Goal: Information Seeking & Learning: Learn about a topic

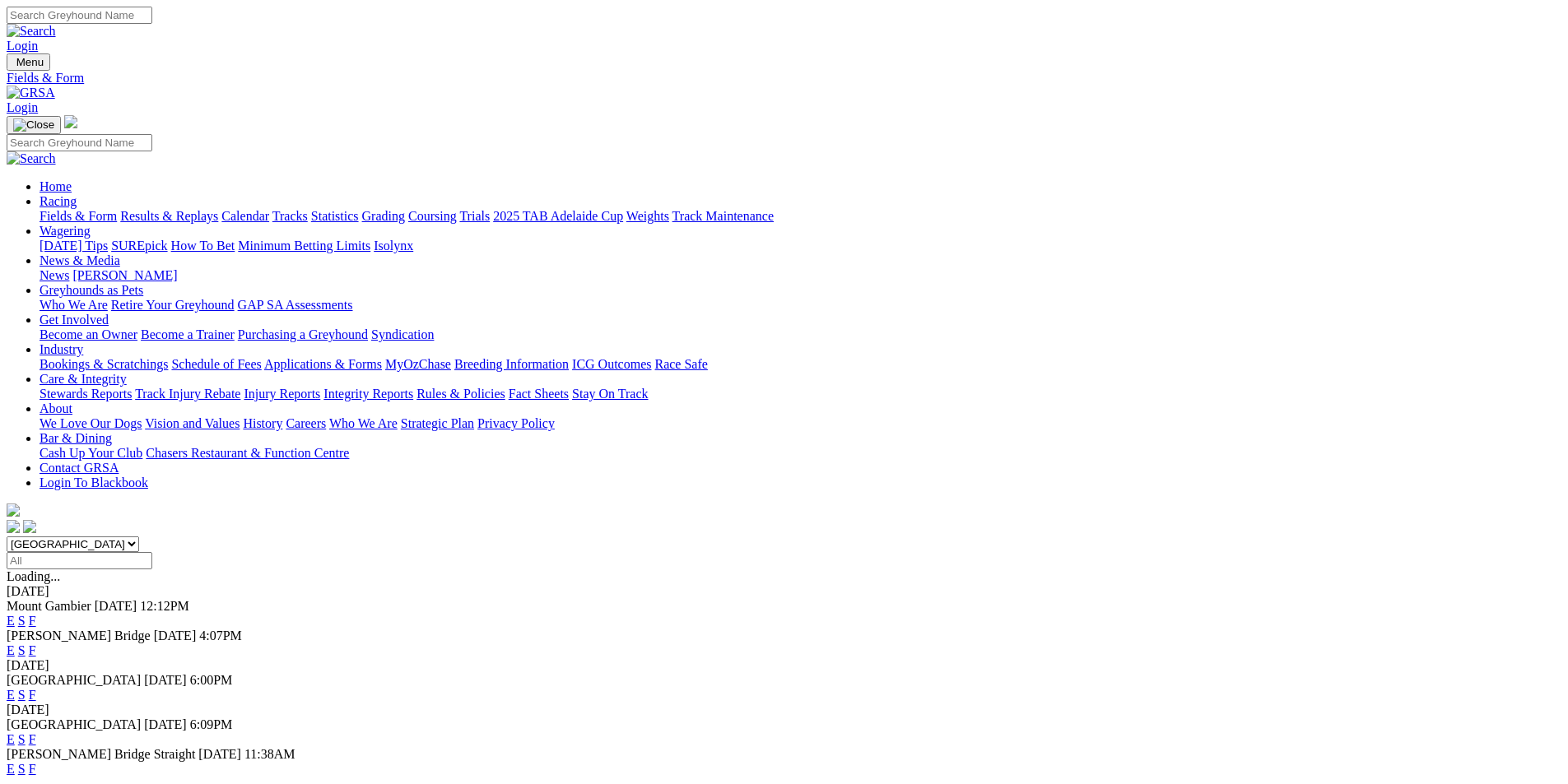
click at [37, 644] on link "F" at bounding box center [32, 651] width 7 height 14
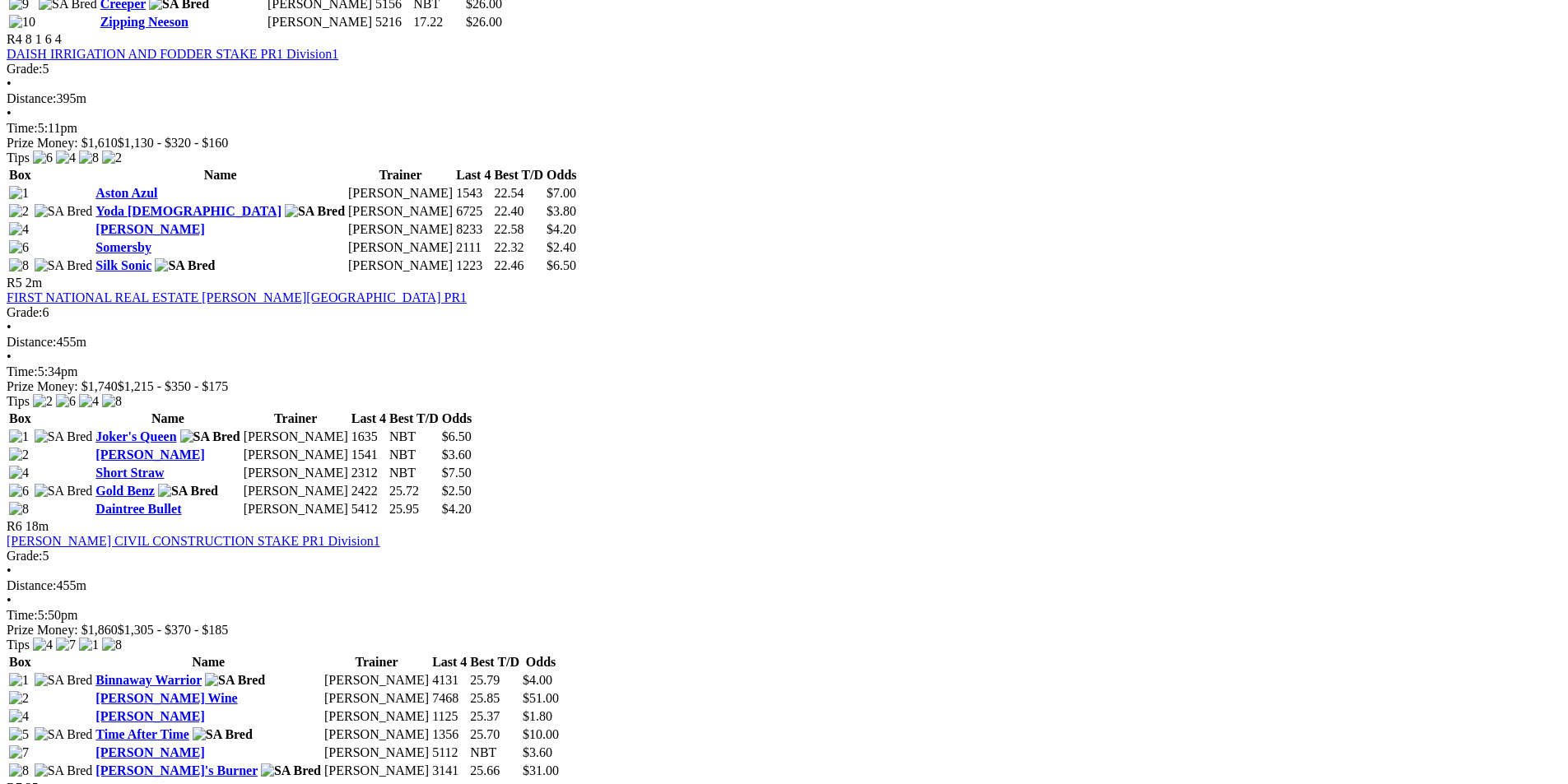
scroll to position [1708, 0]
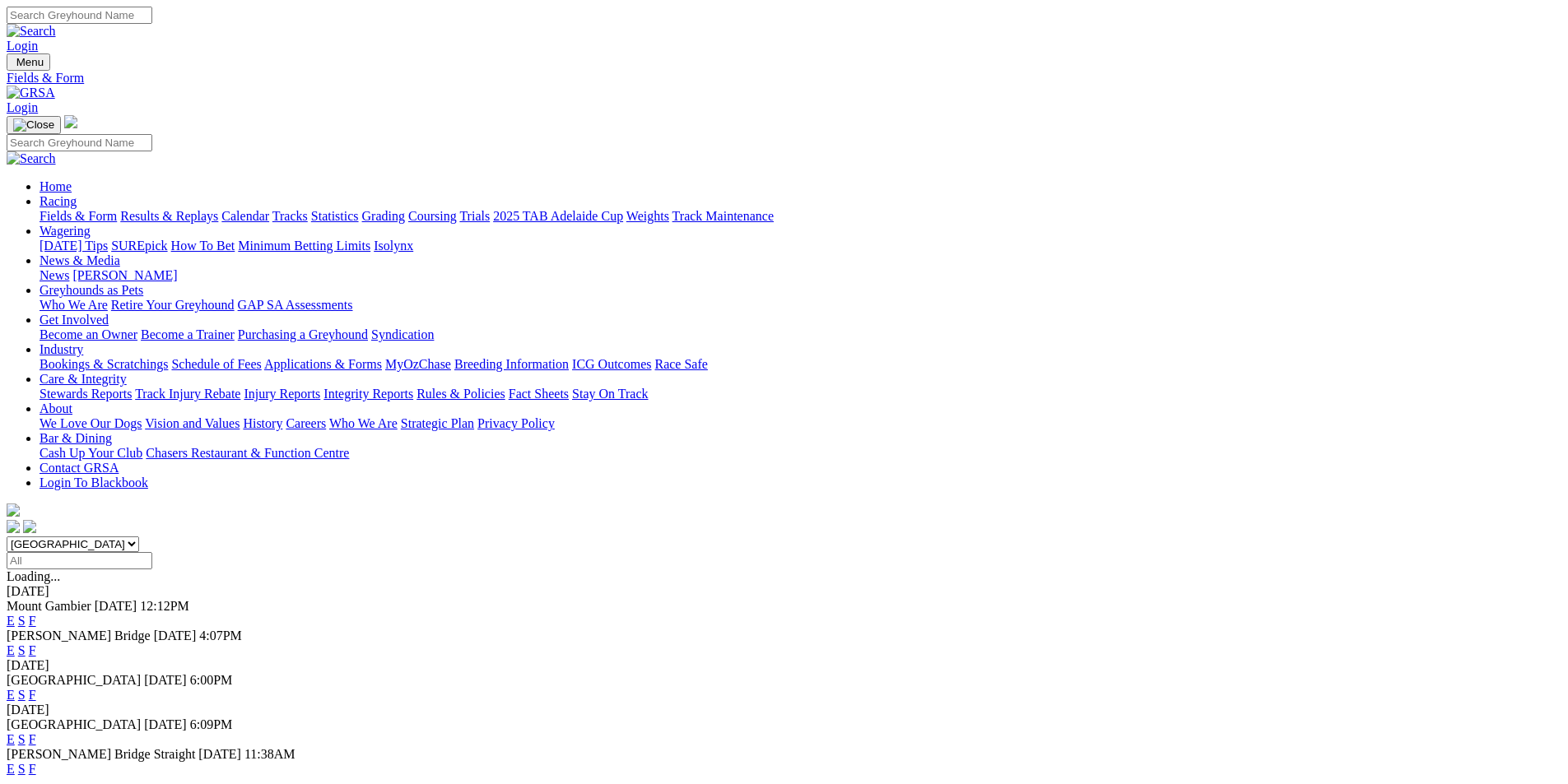
click at [37, 762] on link "F" at bounding box center [32, 769] width 7 height 14
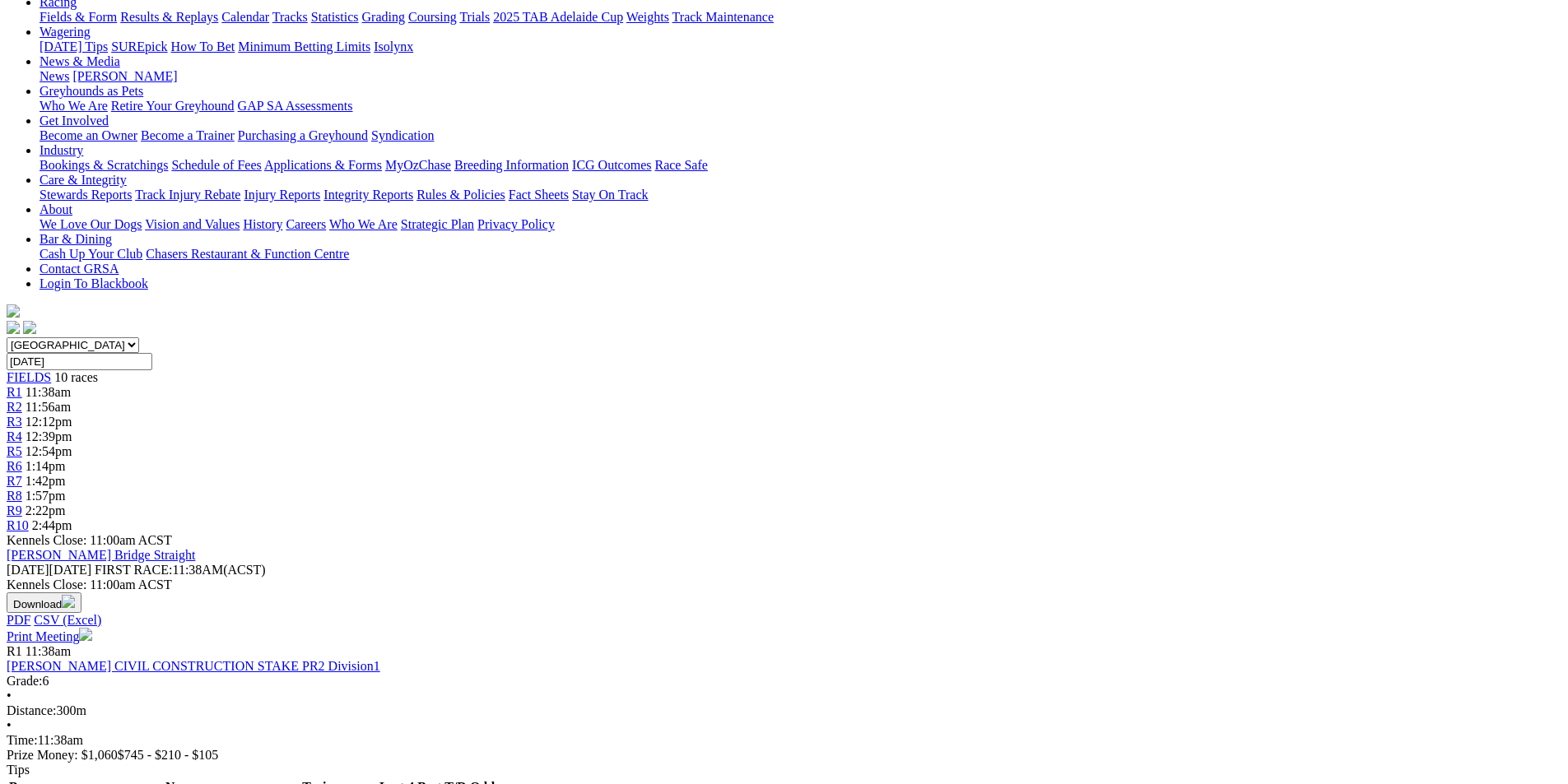
scroll to position [206, 0]
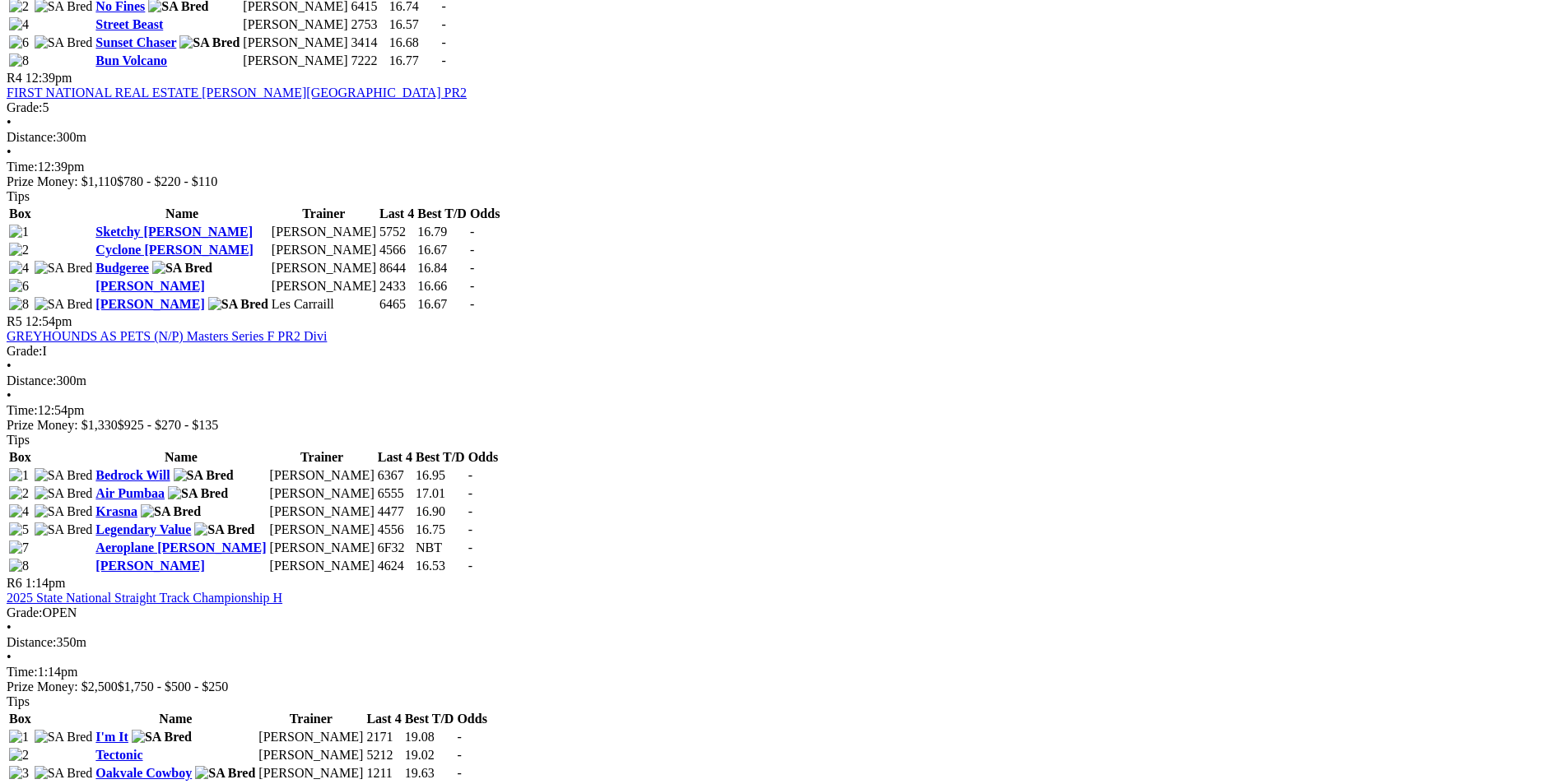
scroll to position [1544, 0]
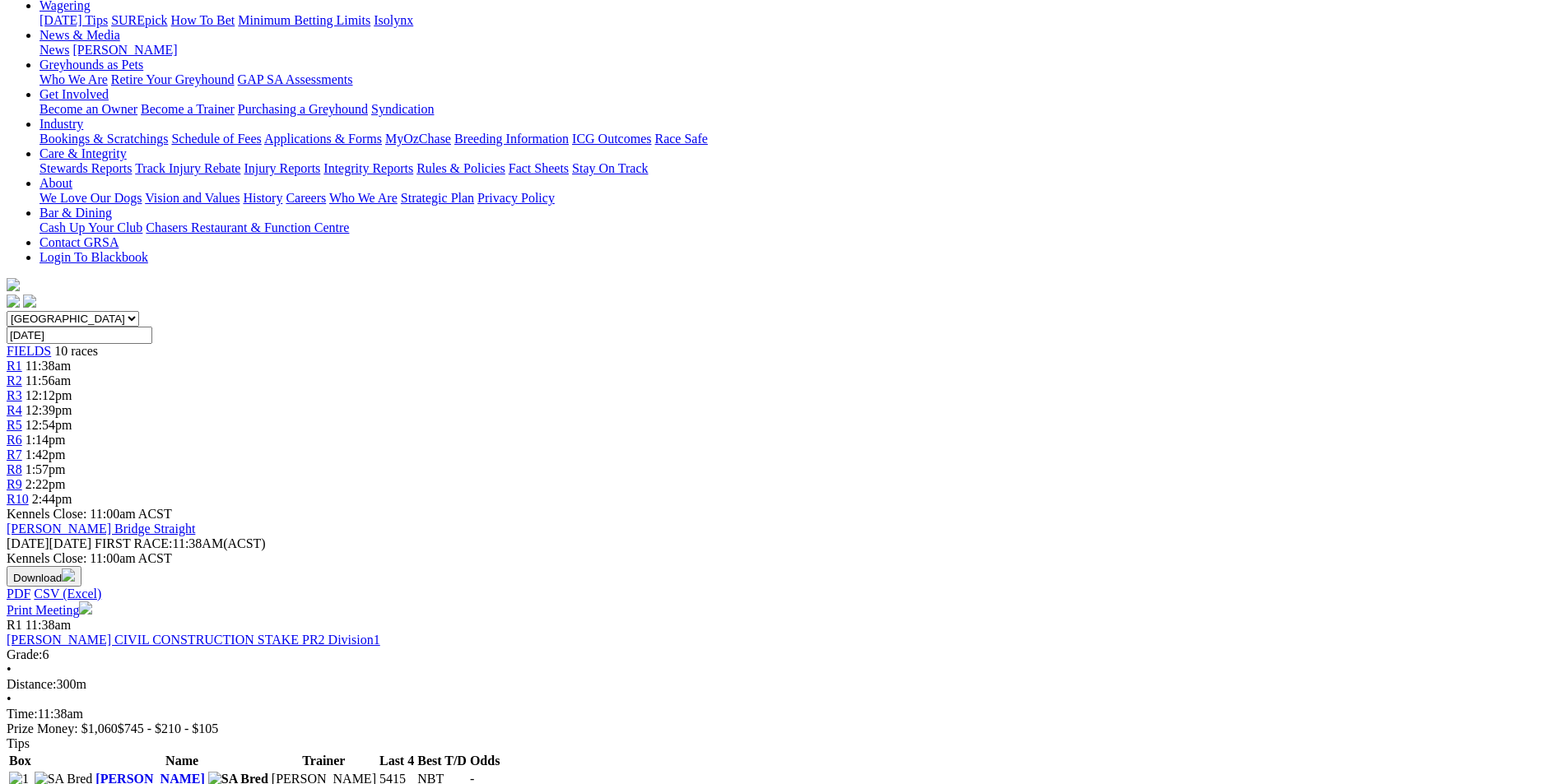
scroll to position [227, 0]
click at [150, 784] on link "Avoid Me" at bounding box center [122, 796] width 54 height 14
